Goal: Transaction & Acquisition: Purchase product/service

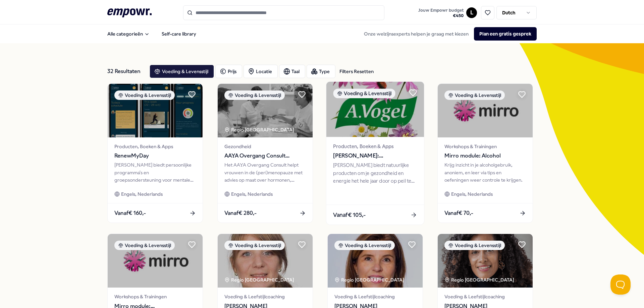
click at [399, 212] on div "Vanaf € 105,-" at bounding box center [375, 215] width 98 height 20
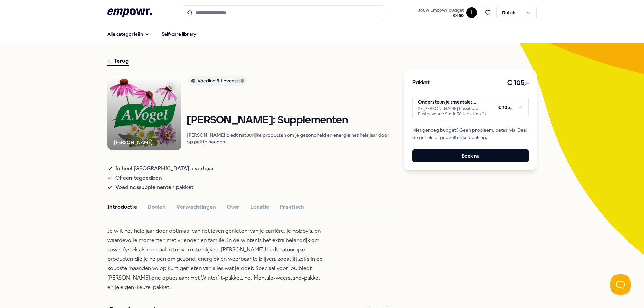
click at [463, 115] on html ".empowr-logo_svg__cls-1{fill:#03032f} Jouw Empowr budget € 450 L Dutch Alle cat…" at bounding box center [322, 154] width 644 height 308
click at [274, 21] on header ".empowr-logo_svg__cls-1{fill:#03032f} Jouw Empowr budget € 450 L Dutch" at bounding box center [322, 12] width 644 height 24
click at [280, 14] on input "Search for products, categories or subcategories" at bounding box center [283, 12] width 201 height 15
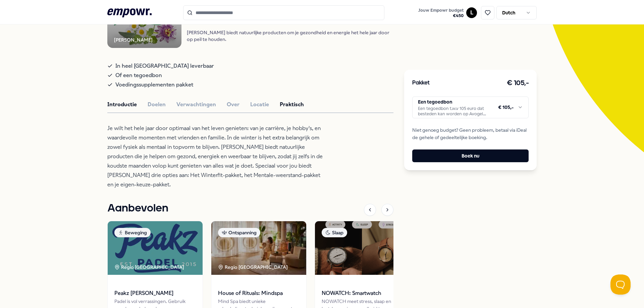
scroll to position [101, 0]
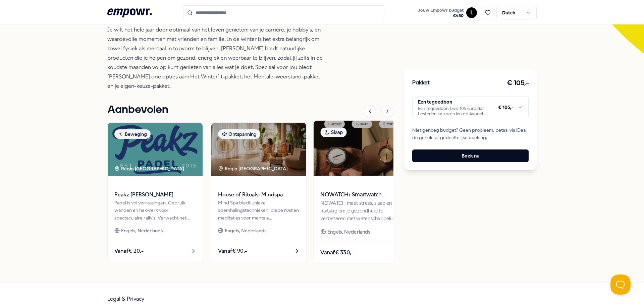
click at [345, 192] on span "NOWATCH: Smartwatch" at bounding box center [362, 194] width 84 height 9
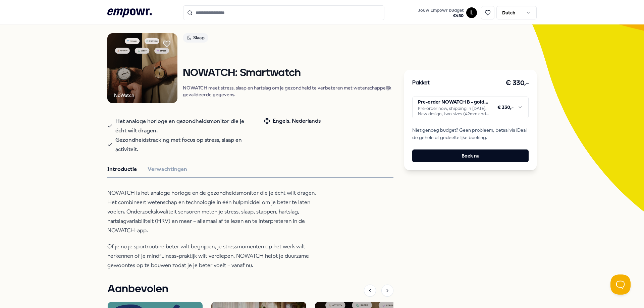
click at [150, 80] on img at bounding box center [142, 68] width 70 height 70
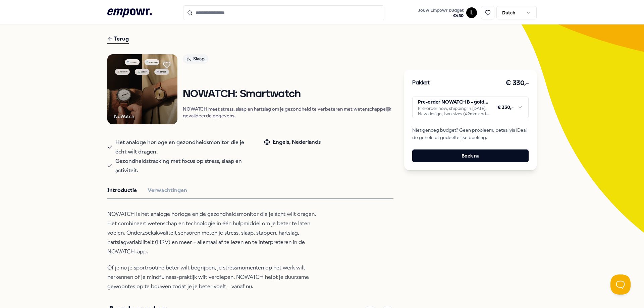
scroll to position [0, 0]
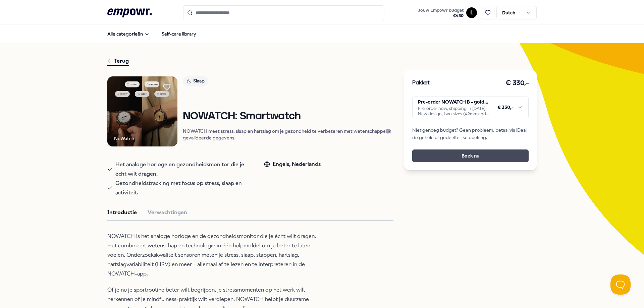
click at [470, 153] on button "Boek nu" at bounding box center [470, 156] width 116 height 13
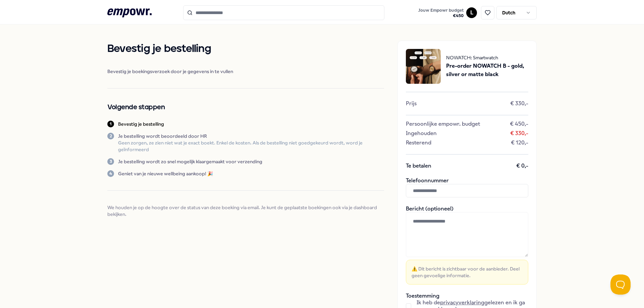
click at [219, 14] on input "Search for products, categories or subcategories" at bounding box center [283, 12] width 201 height 15
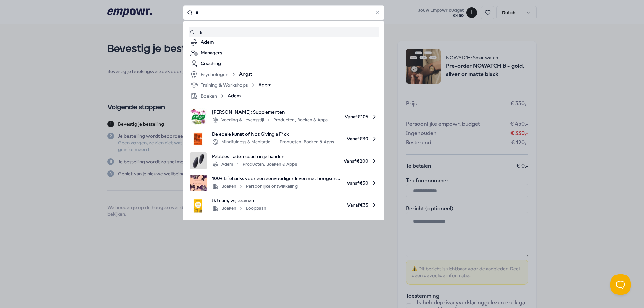
click at [268, 112] on span "[PERSON_NAME]: Supplementen" at bounding box center [270, 111] width 116 height 7
type input "*"
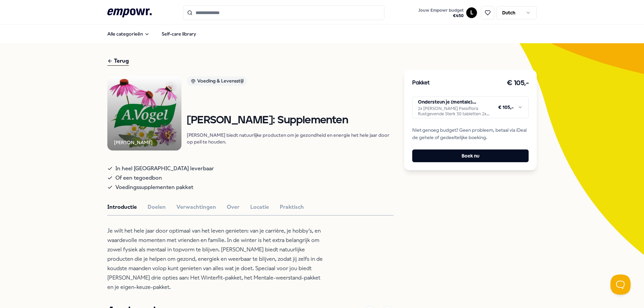
click at [462, 112] on html ".empowr-logo_svg__cls-1{fill:#03032f} Jouw Empowr budget € 450 L Dutch Alle cat…" at bounding box center [322, 154] width 644 height 308
click at [482, 158] on button "Boek nu" at bounding box center [470, 156] width 116 height 13
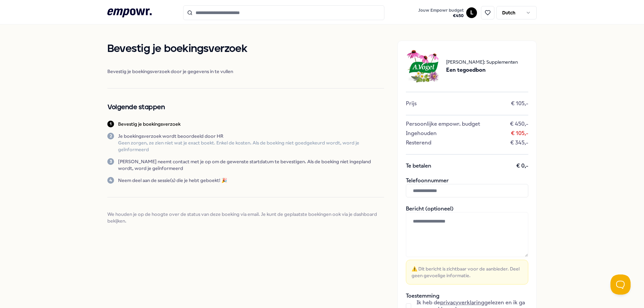
click at [468, 67] on span "Een tegoedbon" at bounding box center [482, 70] width 72 height 9
click at [430, 62] on img at bounding box center [423, 66] width 35 height 35
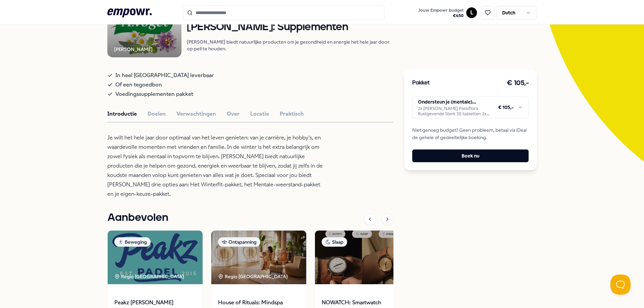
scroll to position [101, 0]
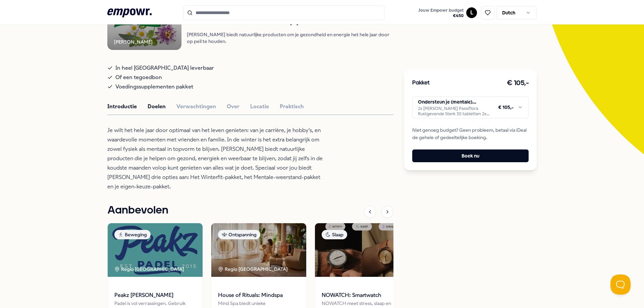
click at [154, 109] on button "Doelen" at bounding box center [157, 106] width 18 height 9
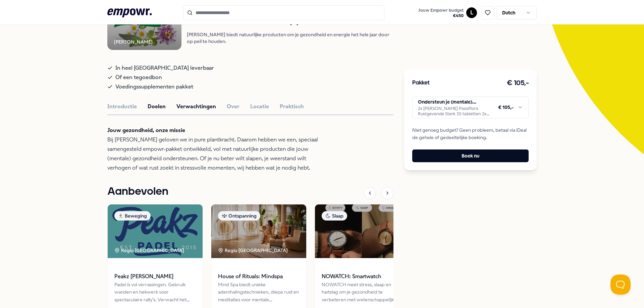
click at [188, 111] on button "Verwachtingen" at bounding box center [196, 106] width 40 height 9
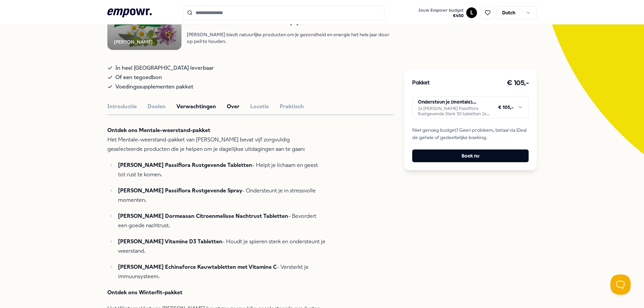
click at [229, 110] on button "Over" at bounding box center [233, 106] width 13 height 9
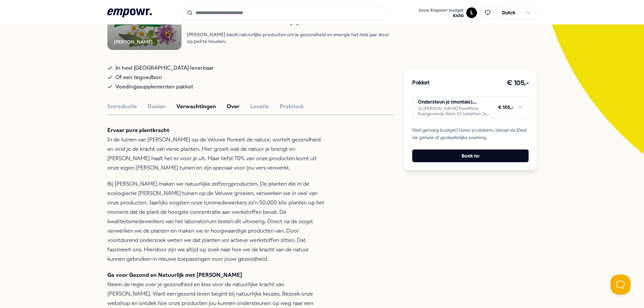
click at [178, 111] on button "Verwachtingen" at bounding box center [196, 106] width 40 height 9
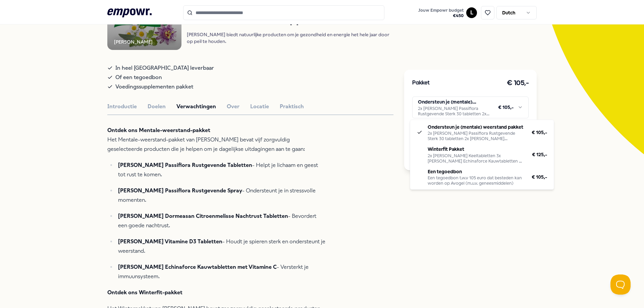
click at [486, 112] on html ".empowr-logo_svg__cls-1{fill:#03032f} Jouw Empowr budget € 450 L Dutch Alle cat…" at bounding box center [322, 154] width 644 height 308
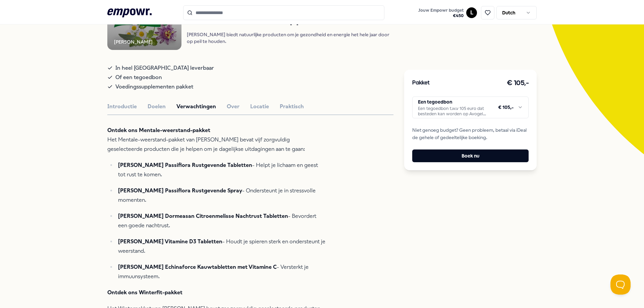
click at [485, 108] on html ".empowr-logo_svg__cls-1{fill:#03032f} Jouw Empowr budget € 450 L Dutch Alle cat…" at bounding box center [322, 154] width 644 height 308
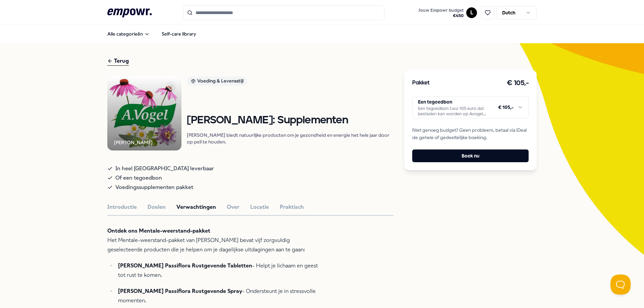
click at [119, 11] on icon at bounding box center [129, 12] width 44 height 9
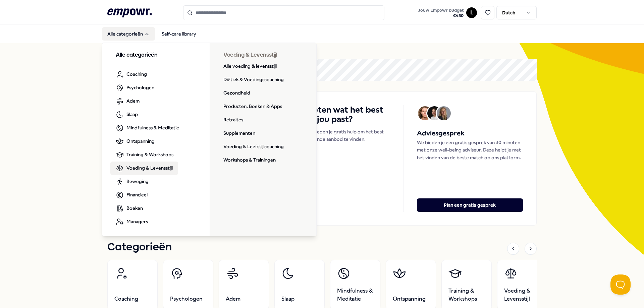
click at [150, 170] on span "Voeding & Levensstijl" at bounding box center [149, 167] width 46 height 7
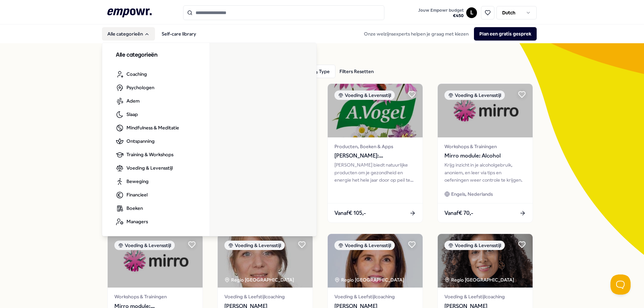
click at [120, 38] on button "Alle categorieën" at bounding box center [128, 33] width 53 height 13
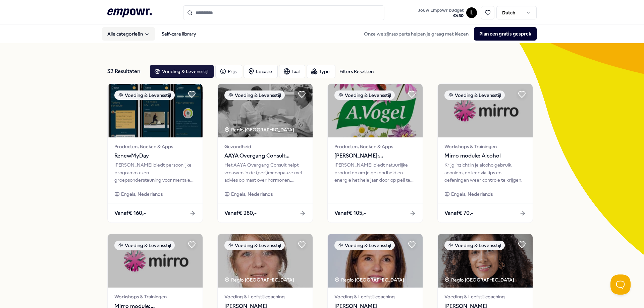
click at [121, 37] on button "Alle categorieën" at bounding box center [128, 33] width 53 height 13
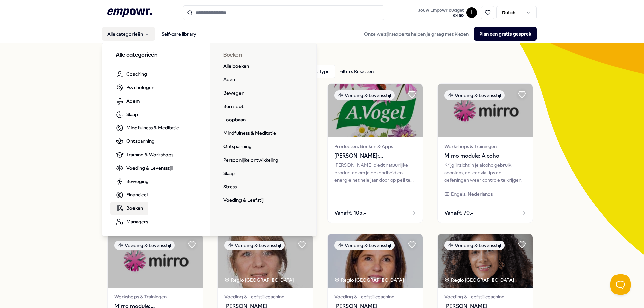
click at [128, 209] on span "Boeken" at bounding box center [134, 208] width 16 height 7
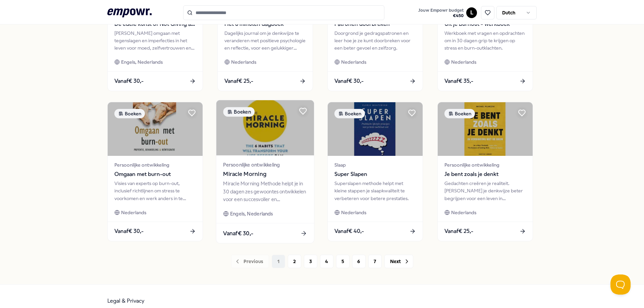
scroll to position [292, 0]
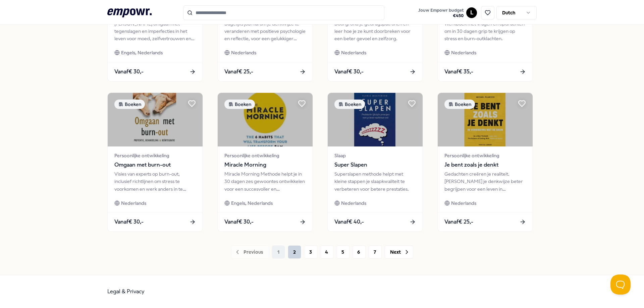
click at [294, 253] on button "2" at bounding box center [294, 251] width 13 height 13
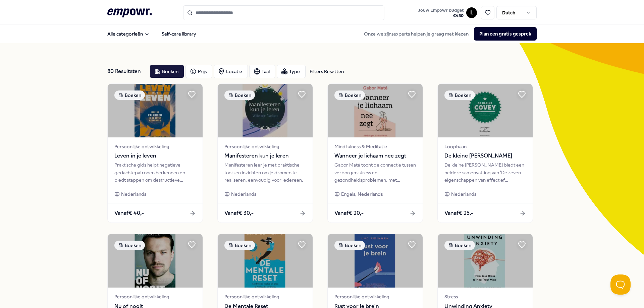
click at [123, 7] on icon ".empowr-logo_svg__cls-1{fill:#03032f}" at bounding box center [129, 13] width 44 height 12
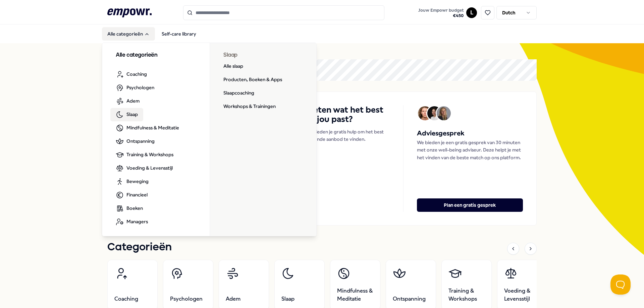
click at [135, 116] on span "Slaap" at bounding box center [131, 114] width 11 height 7
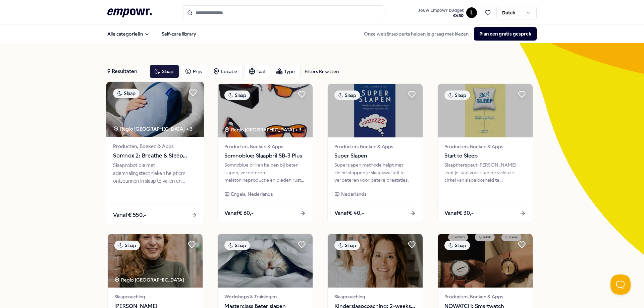
click at [155, 159] on span "Somnox 2: Breathe & Sleep Robot" at bounding box center [155, 156] width 84 height 9
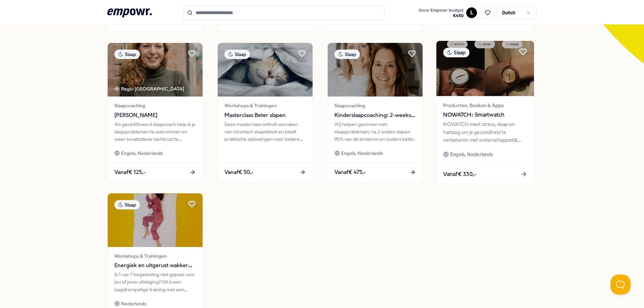
scroll to position [91, 0]
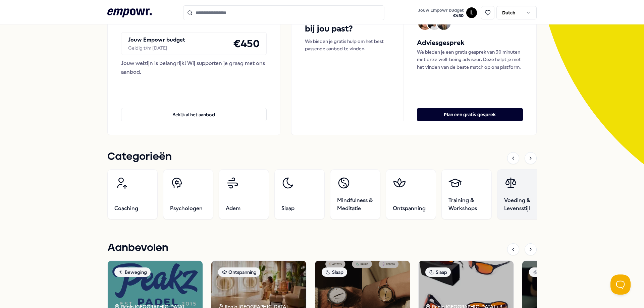
click at [527, 196] on link "Voeding & Levensstijl" at bounding box center [522, 194] width 50 height 50
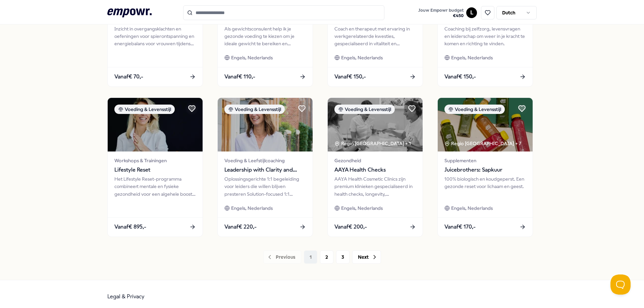
scroll to position [292, 0]
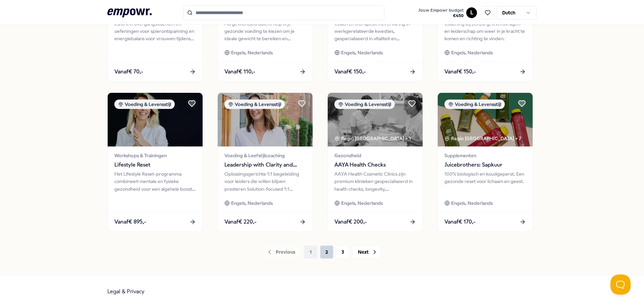
click at [329, 256] on button "2" at bounding box center [326, 251] width 13 height 13
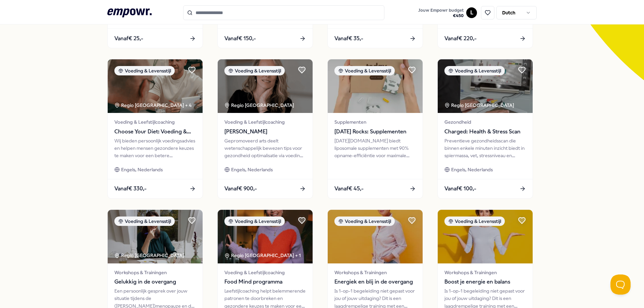
scroll to position [158, 0]
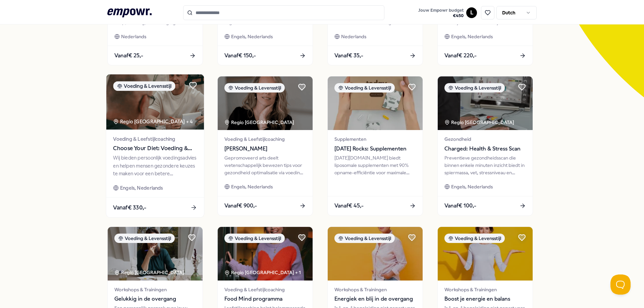
click at [138, 149] on span "Choose Your Diet: Voeding & diëtiek" at bounding box center [155, 148] width 84 height 9
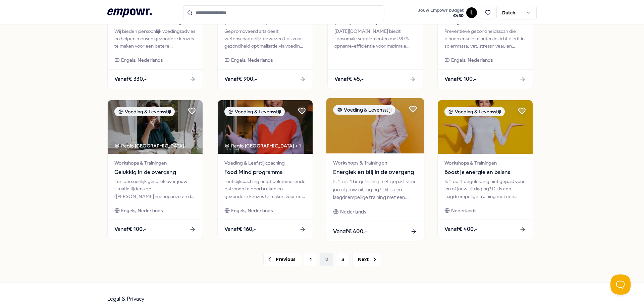
scroll to position [292, 0]
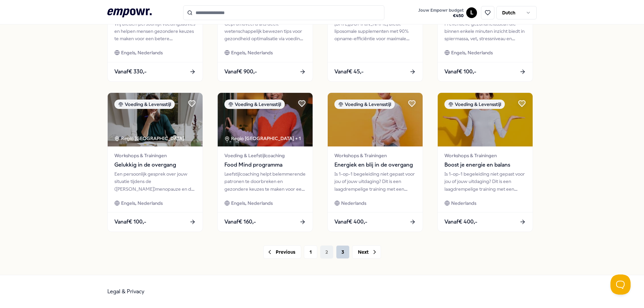
click at [339, 252] on button "3" at bounding box center [342, 251] width 13 height 13
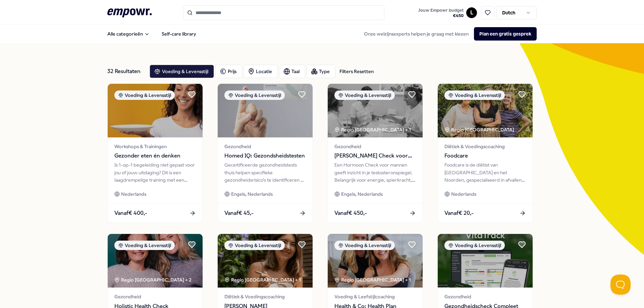
click at [126, 11] on icon at bounding box center [129, 12] width 44 height 9
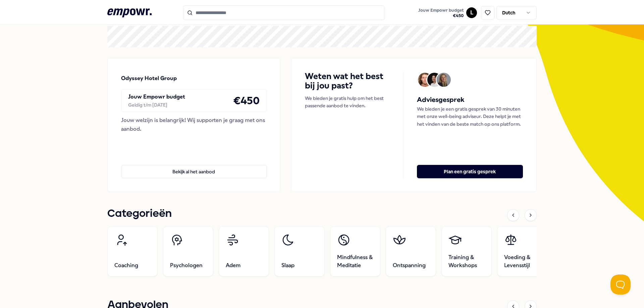
click at [134, 6] on div ".empowr-logo_svg__cls-1{fill:#03032f} Jouw Empowr budget € 450 L Dutch" at bounding box center [321, 12] width 429 height 15
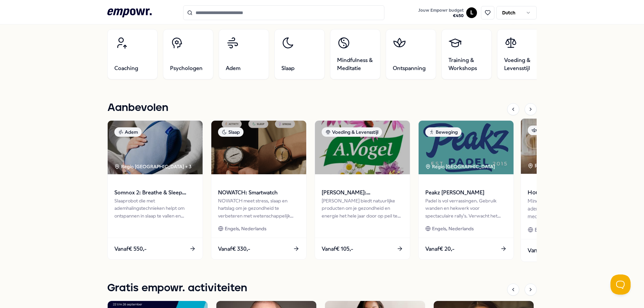
scroll to position [268, 0]
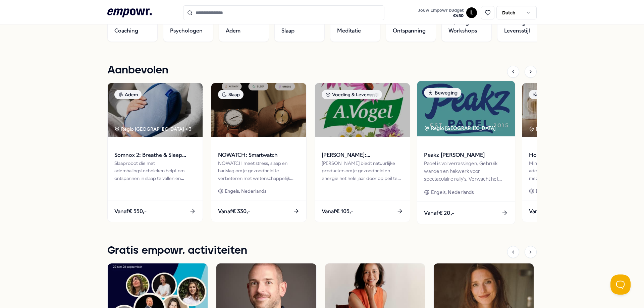
click at [465, 161] on div "Padel is vol verrassingen. Gebruik wanden en hekwerk voor spectaculaire rally's…" at bounding box center [466, 171] width 84 height 23
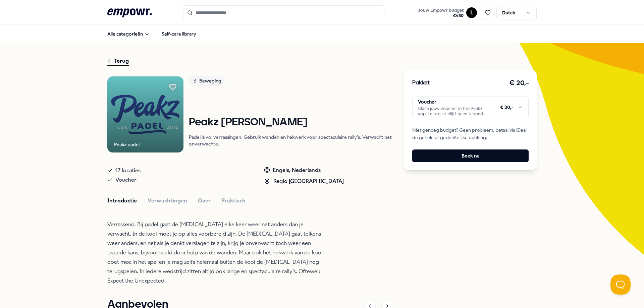
scroll to position [34, 0]
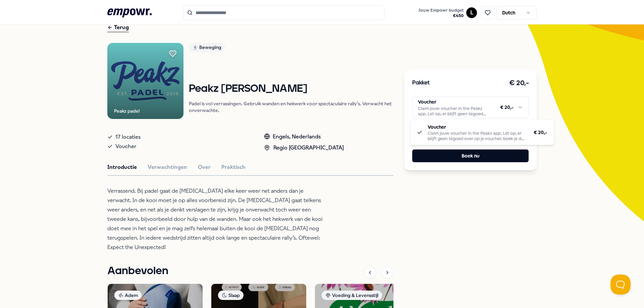
click at [453, 113] on html ".empowr-logo_svg__cls-1{fill:#03032f} Jouw Empowr budget € 450 L Dutch Alle cat…" at bounding box center [322, 154] width 644 height 308
click at [156, 165] on button "Verwachtingen" at bounding box center [168, 167] width 40 height 9
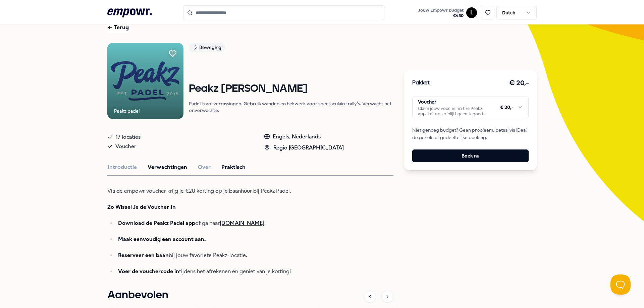
click at [224, 169] on button "Praktisch" at bounding box center [233, 167] width 24 height 9
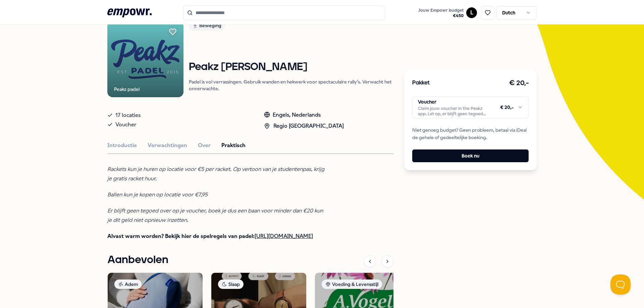
scroll to position [101, 0]
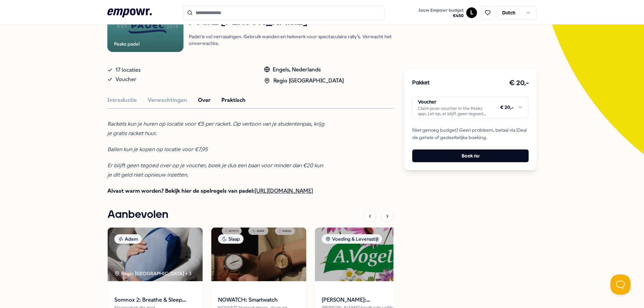
click at [198, 100] on button "Over" at bounding box center [204, 100] width 13 height 9
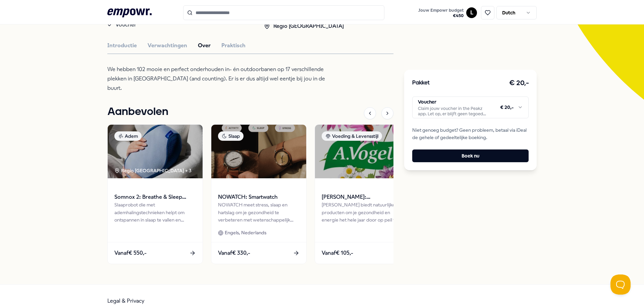
scroll to position [0, 0]
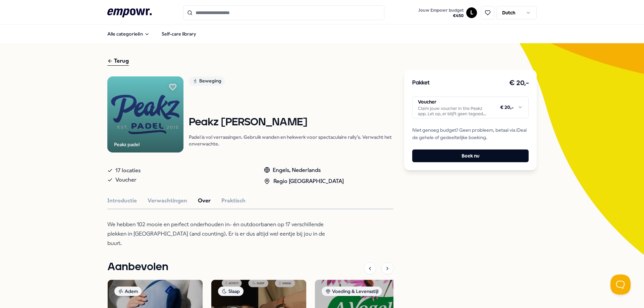
click at [127, 13] on icon ".empowr-logo_svg__cls-1{fill:#03032f}" at bounding box center [129, 13] width 44 height 12
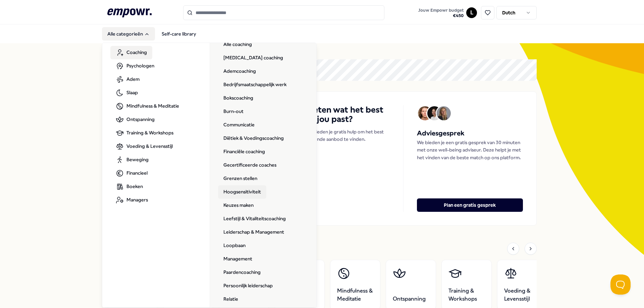
scroll to position [34, 0]
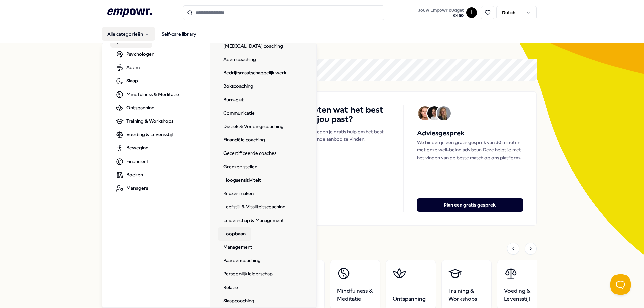
click at [230, 231] on link "Loopbaan" at bounding box center [234, 233] width 33 height 13
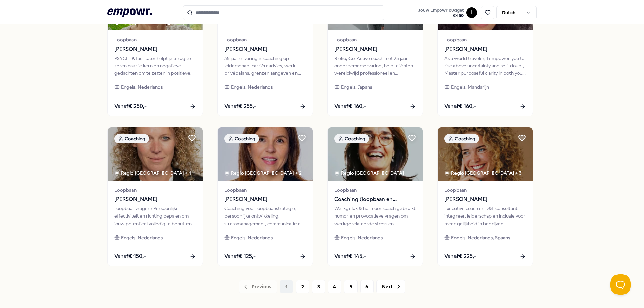
scroll to position [268, 0]
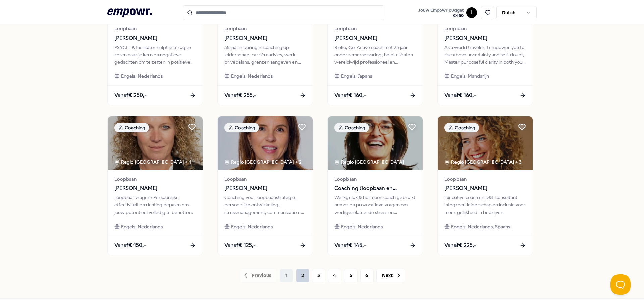
click at [296, 277] on button "2" at bounding box center [302, 275] width 13 height 13
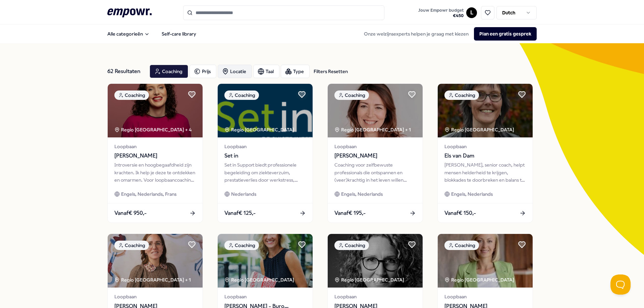
click at [239, 69] on div "Locatie" at bounding box center [235, 71] width 34 height 13
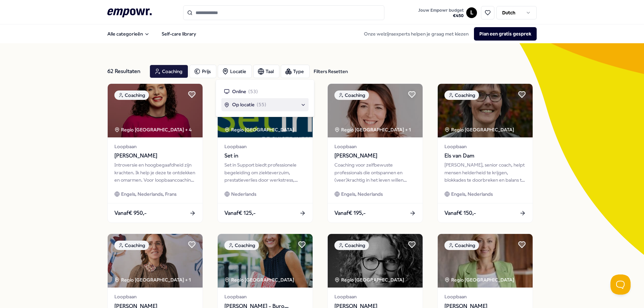
click at [244, 101] on span "Op locatie" at bounding box center [243, 104] width 22 height 7
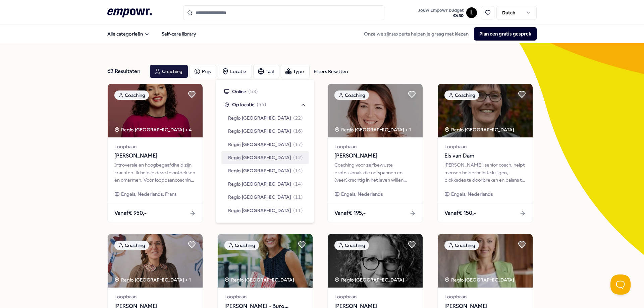
click at [293, 157] on span "( 12 )" at bounding box center [298, 157] width 10 height 7
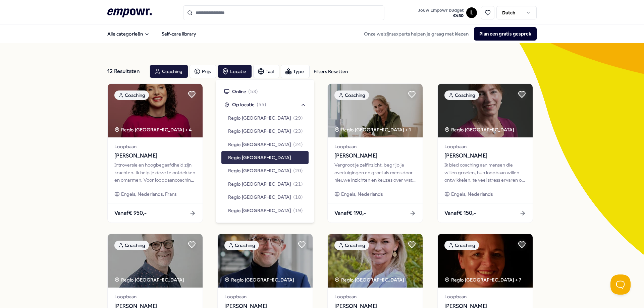
click at [590, 181] on div "12 Resultaten Filters Resetten Coaching Prijs Locatie Taal Type Filters Resette…" at bounding box center [322, 304] width 644 height 523
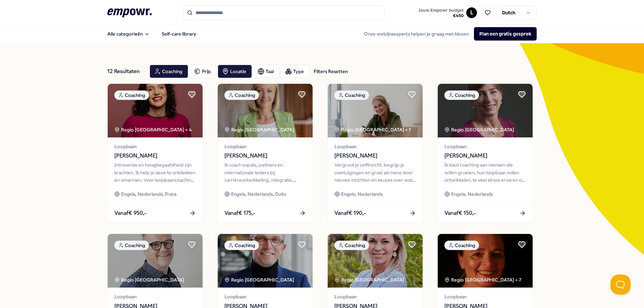
click at [130, 10] on icon ".empowr-logo_svg__cls-1{fill:#03032f}" at bounding box center [129, 13] width 44 height 12
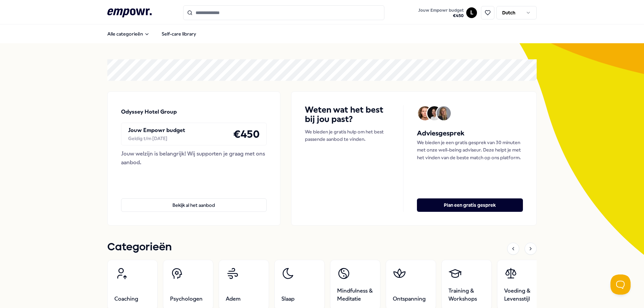
click at [222, 10] on input "Search for products, categories or subcategories" at bounding box center [283, 12] width 201 height 15
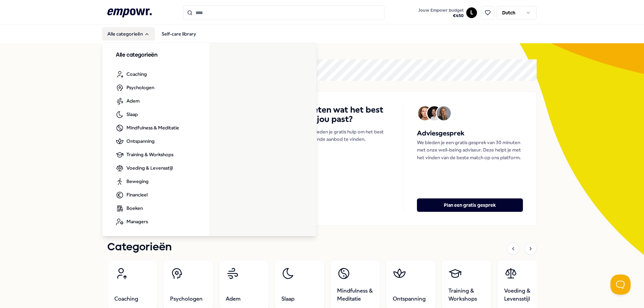
click at [127, 34] on button "Alle categorieën" at bounding box center [128, 33] width 53 height 13
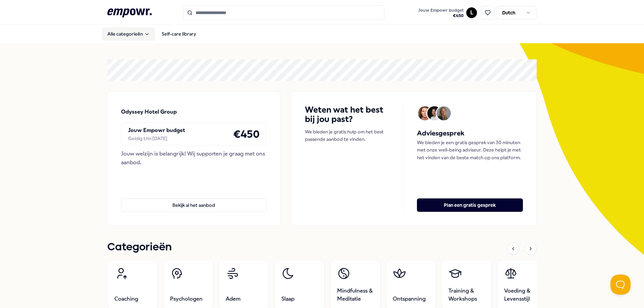
click at [127, 31] on button "Alle categorieën" at bounding box center [128, 33] width 53 height 13
click at [444, 10] on span "Jouw Empowr budget" at bounding box center [440, 10] width 45 height 5
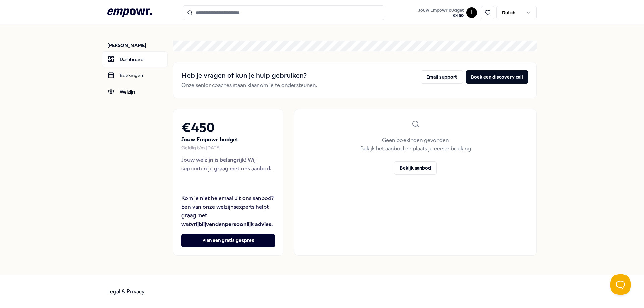
click at [252, 9] on input "Search for products, categories or subcategories" at bounding box center [283, 12] width 201 height 15
click at [134, 12] on icon at bounding box center [129, 12] width 44 height 9
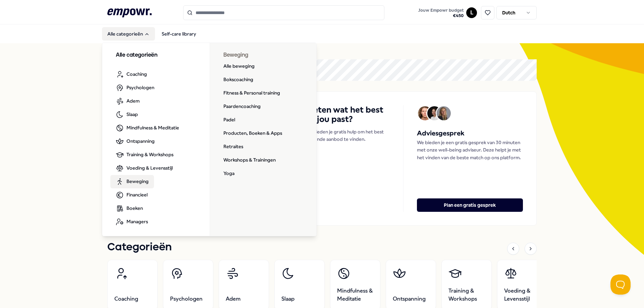
click at [142, 182] on span "Beweging" at bounding box center [137, 181] width 22 height 7
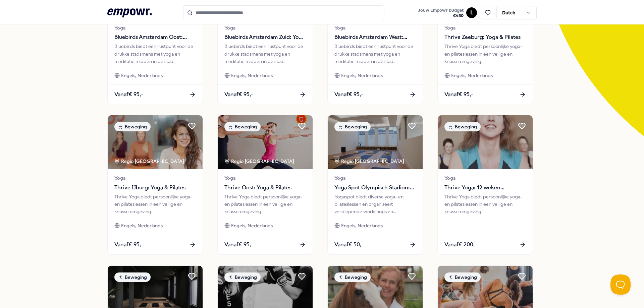
scroll to position [268, 0]
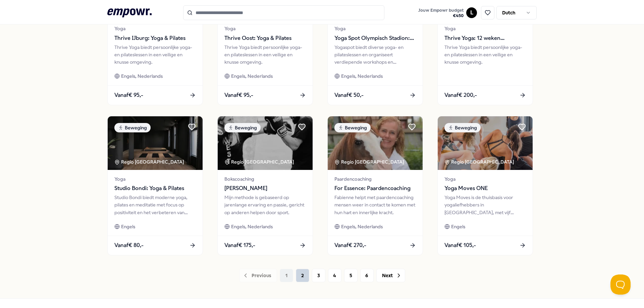
click at [298, 280] on button "2" at bounding box center [302, 275] width 13 height 13
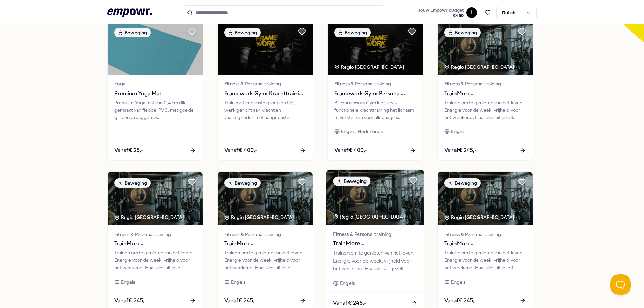
scroll to position [292, 0]
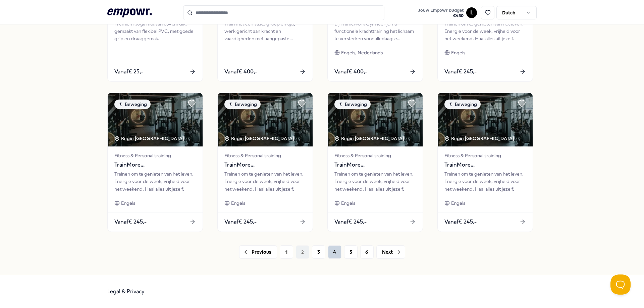
click at [331, 252] on button "4" at bounding box center [334, 251] width 13 height 13
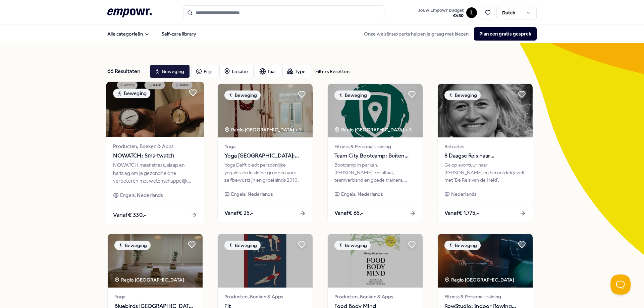
click at [147, 157] on span "NOWATCH: Smartwatch" at bounding box center [155, 156] width 84 height 9
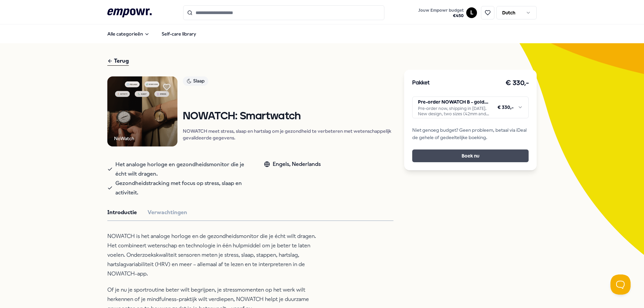
click at [469, 154] on button "Boek nu" at bounding box center [470, 156] width 116 height 13
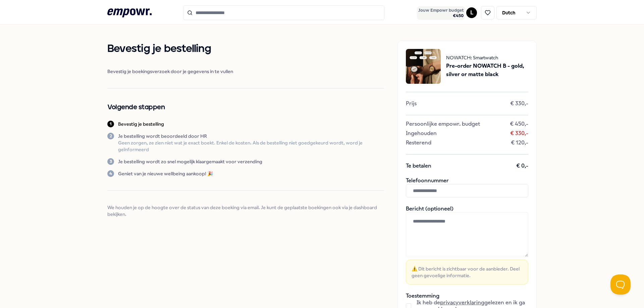
click at [443, 12] on span "Jouw Empowr budget" at bounding box center [440, 10] width 45 height 5
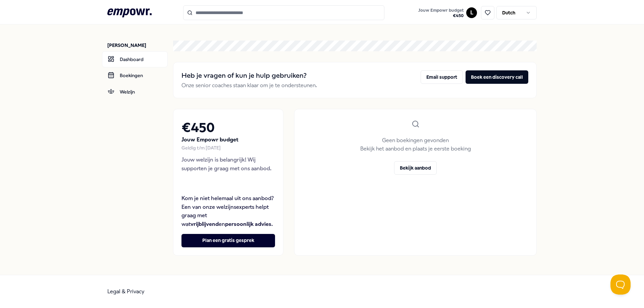
click at [139, 9] on icon ".empowr-logo_svg__cls-1{fill:#03032f}" at bounding box center [129, 13] width 44 height 12
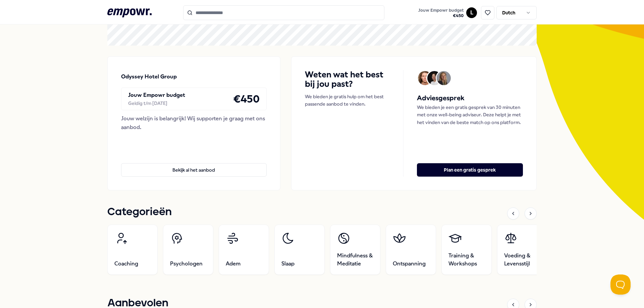
scroll to position [168, 0]
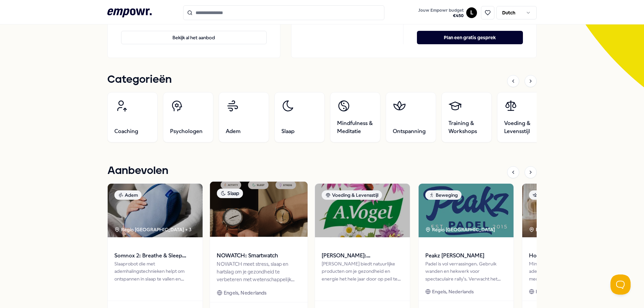
click at [246, 215] on img at bounding box center [259, 209] width 98 height 55
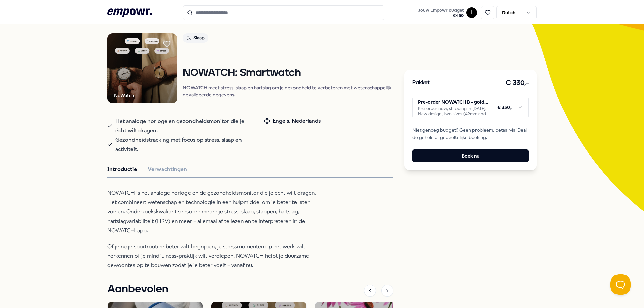
click at [152, 77] on img at bounding box center [142, 68] width 70 height 70
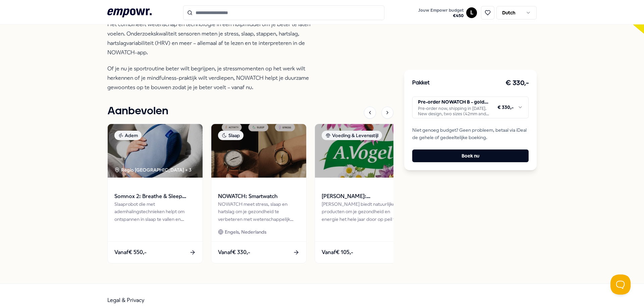
scroll to position [230, 0]
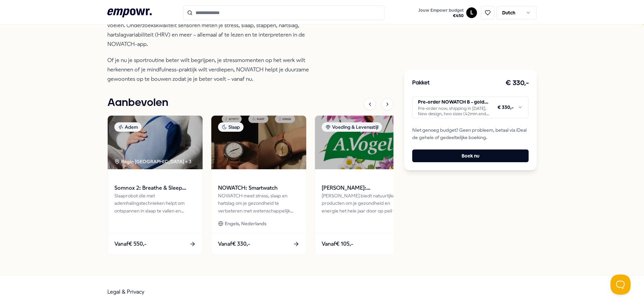
click at [215, 12] on input "Search for products, categories or subcategories" at bounding box center [283, 12] width 201 height 15
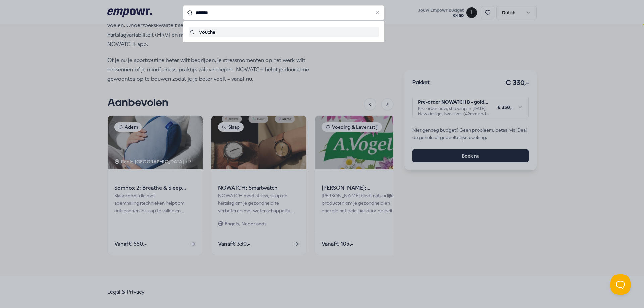
type input "*******"
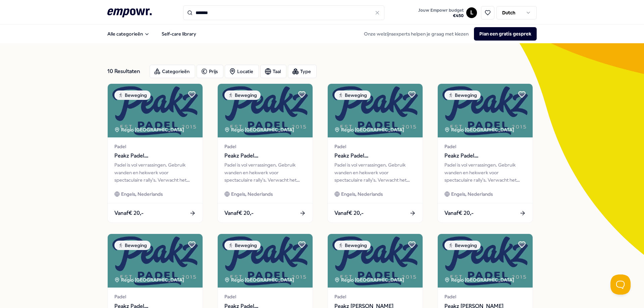
click at [94, 13] on header ".empowr-logo_svg__cls-1{fill:#03032f} ******* Jouw Empowr budget € 450 L Dutch" at bounding box center [322, 12] width 644 height 24
click at [119, 10] on icon at bounding box center [129, 12] width 44 height 9
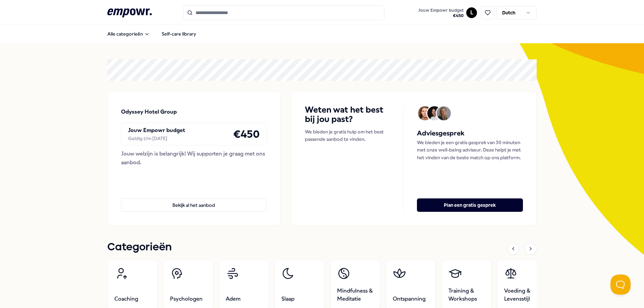
click at [242, 14] on input "Search for products, categories or subcategories" at bounding box center [283, 12] width 201 height 15
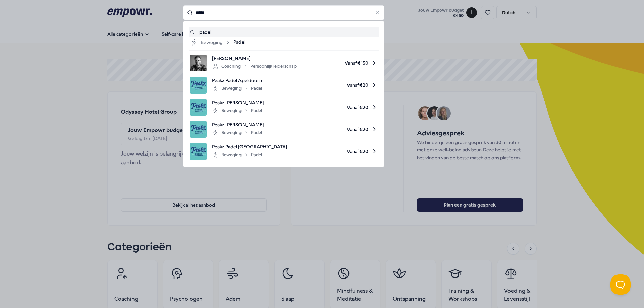
type input "*****"
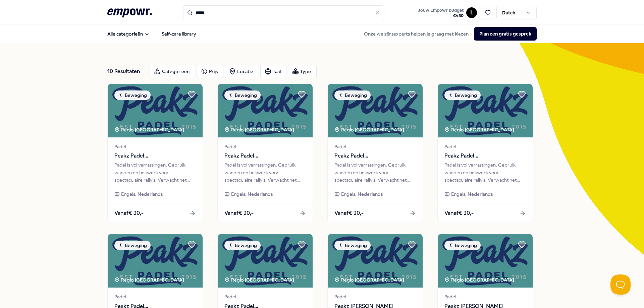
click at [134, 8] on icon ".empowr-logo_svg__cls-1{fill:#03032f}" at bounding box center [129, 13] width 44 height 12
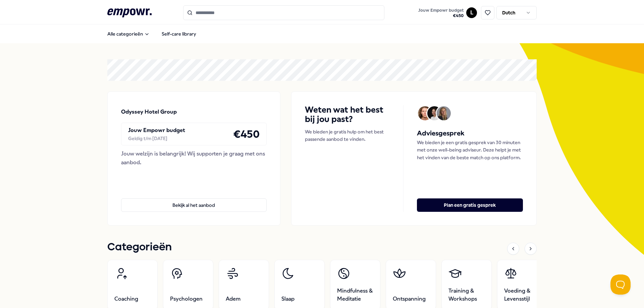
drag, startPoint x: 143, startPoint y: 163, endPoint x: 119, endPoint y: 158, distance: 24.7
click at [121, 158] on div "Jouw welzijn is belangrijk! Wij supporten je graag met ons aanbod." at bounding box center [194, 158] width 146 height 17
click at [175, 173] on div "Odyssey Hotel Group Jouw Empowr budget Geldig t/m [DATE] € 450 Jouw welzijn is …" at bounding box center [193, 159] width 173 height 134
click at [177, 172] on div "Odyssey Hotel Group Jouw Empowr budget Geldig t/m [DATE] € 450 Jouw welzijn is …" at bounding box center [193, 159] width 173 height 134
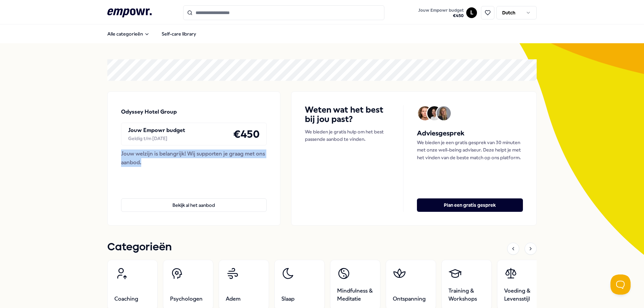
click at [150, 160] on div "Jouw welzijn is belangrijk! Wij supporten je graag met ons aanbod." at bounding box center [194, 158] width 146 height 17
click at [148, 164] on div "Jouw welzijn is belangrijk! Wij supporten je graag met ons aanbod." at bounding box center [194, 158] width 146 height 17
drag, startPoint x: 120, startPoint y: 154, endPoint x: 153, endPoint y: 162, distance: 34.6
click at [153, 162] on div "Jouw welzijn is belangrijk! Wij supporten je graag met ons aanbod." at bounding box center [194, 158] width 146 height 17
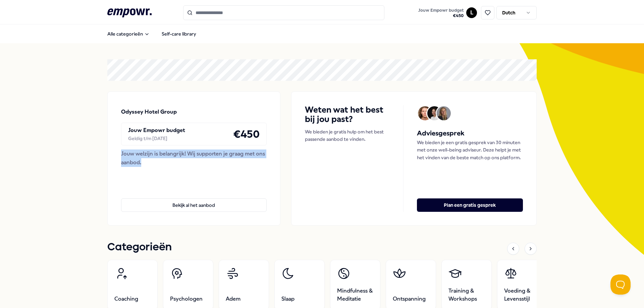
drag, startPoint x: 116, startPoint y: 154, endPoint x: 158, endPoint y: 163, distance: 42.5
click at [158, 163] on div "Odyssey Hotel Group Jouw Empowr budget Geldig t/m [DATE] € 450 Jouw welzijn is …" at bounding box center [193, 159] width 173 height 134
click at [251, 9] on input "Search for products, categories or subcategories" at bounding box center [283, 12] width 201 height 15
click at [226, 13] on input "Search for products, categories or subcategories" at bounding box center [283, 12] width 201 height 15
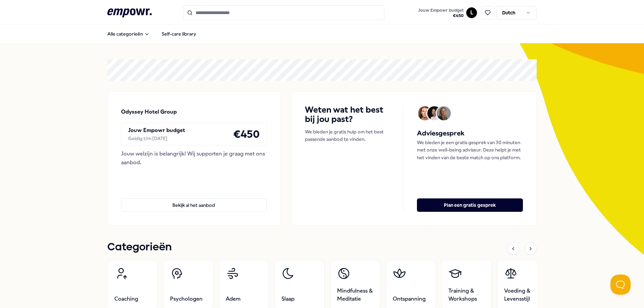
click at [148, 15] on icon ".empowr-logo_svg__cls-1{fill:#03032f}" at bounding box center [129, 13] width 44 height 12
